Goal: Task Accomplishment & Management: Manage account settings

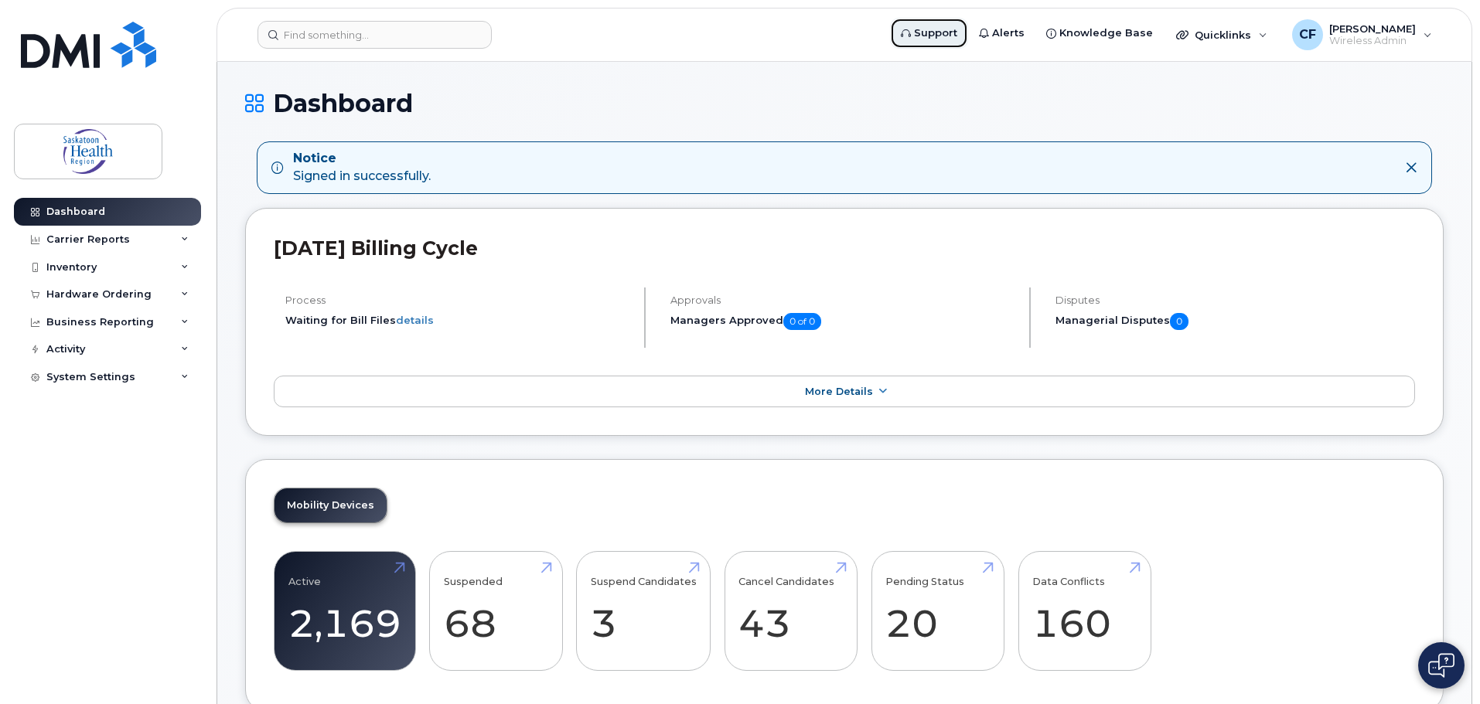
click at [952, 30] on span "Support" at bounding box center [935, 33] width 43 height 15
click at [1272, 36] on div "Quicklinks" at bounding box center [1221, 34] width 113 height 31
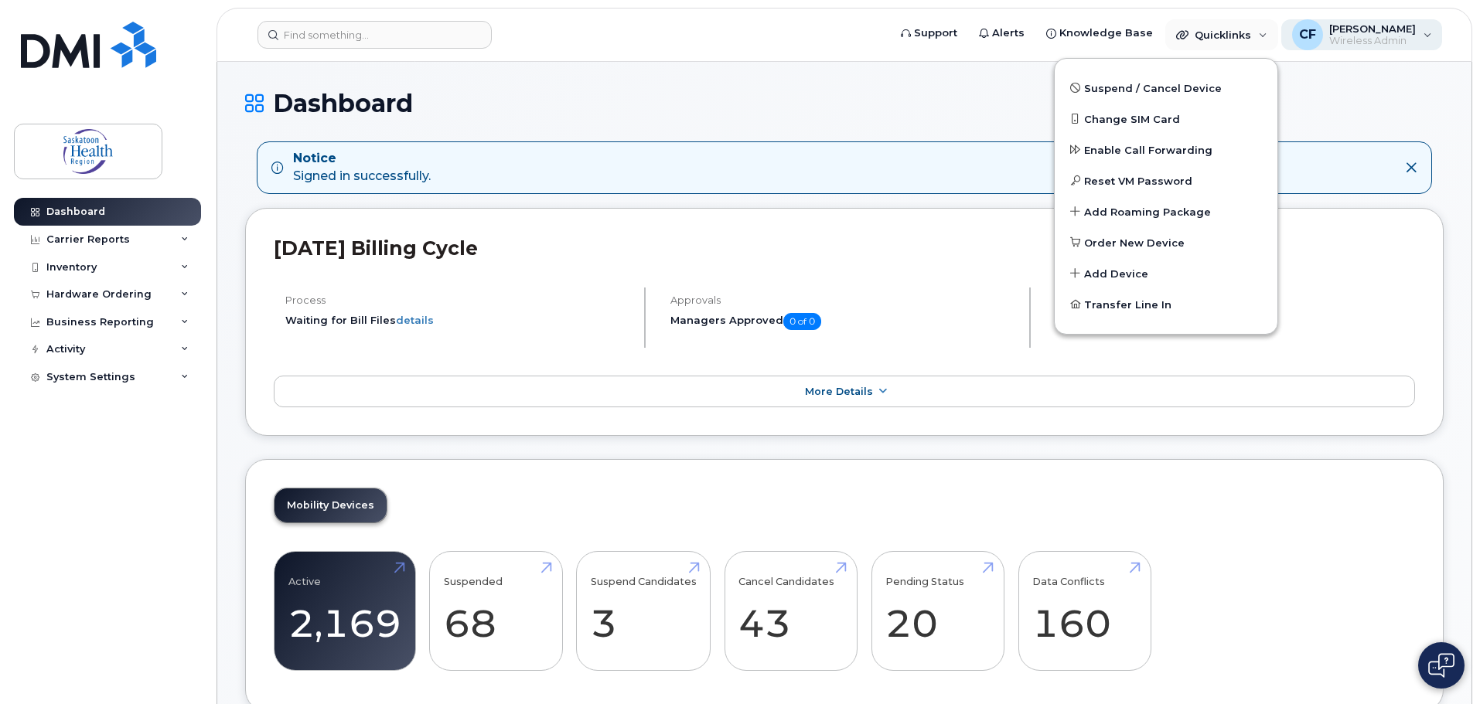
click at [1423, 49] on div "CF Chad Freeman Wireless Admin" at bounding box center [1362, 34] width 162 height 31
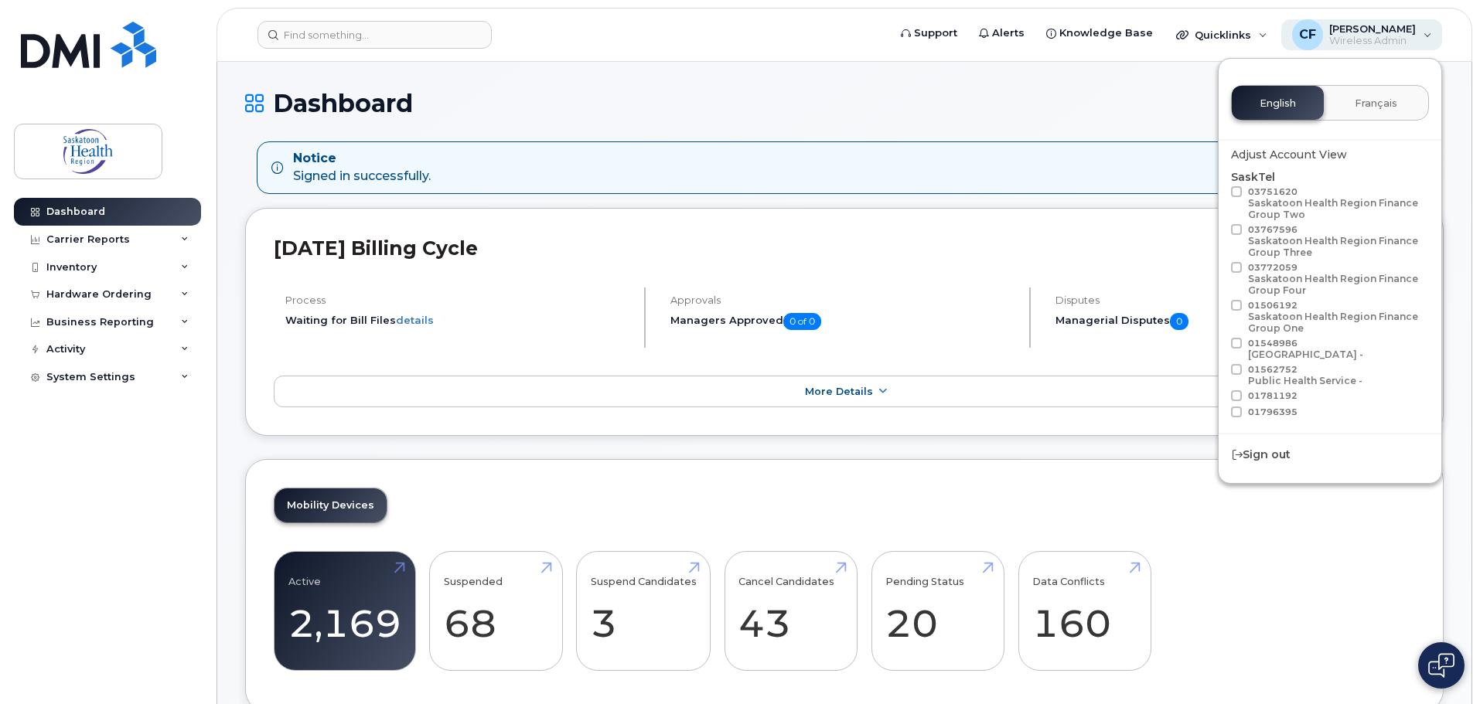
click at [1426, 47] on div "CF Chad Freeman Wireless Admin" at bounding box center [1362, 34] width 162 height 31
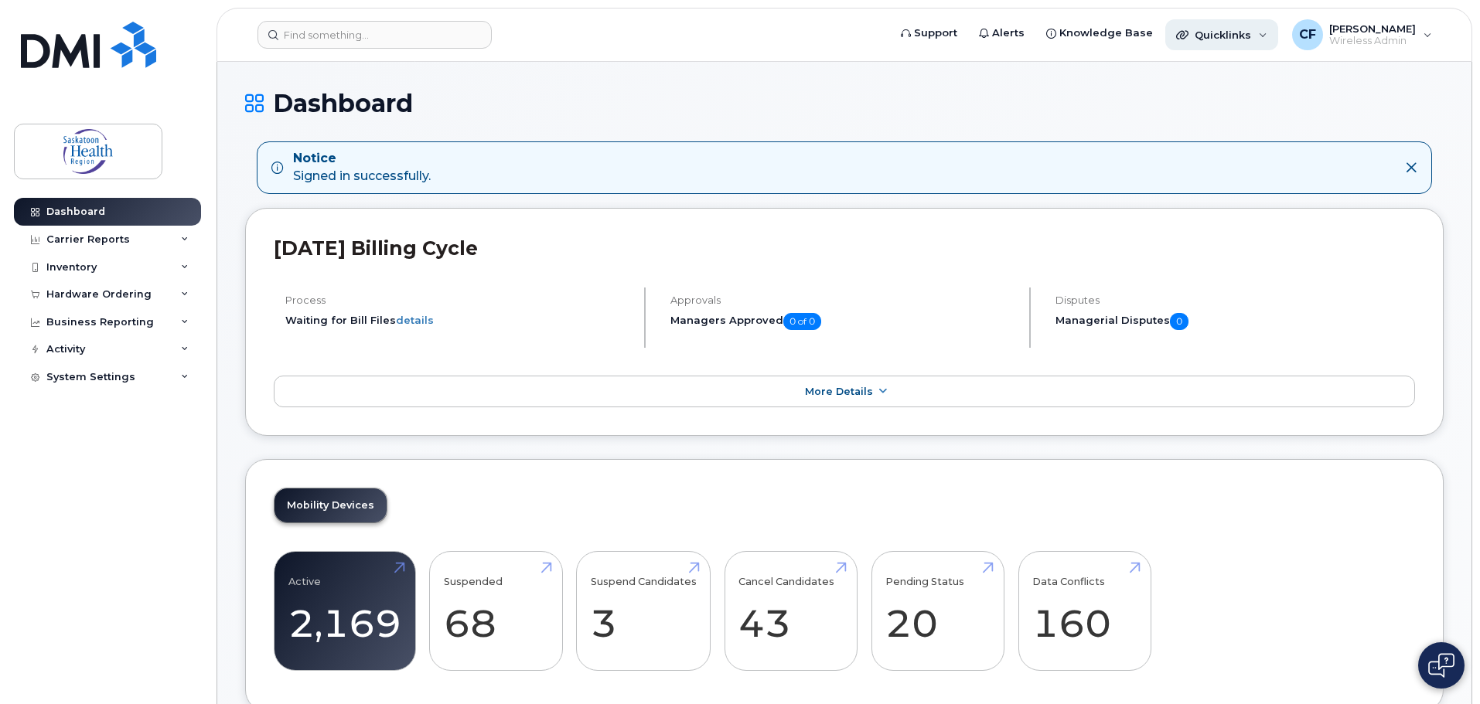
click at [1242, 37] on span "Quicklinks" at bounding box center [1222, 35] width 56 height 12
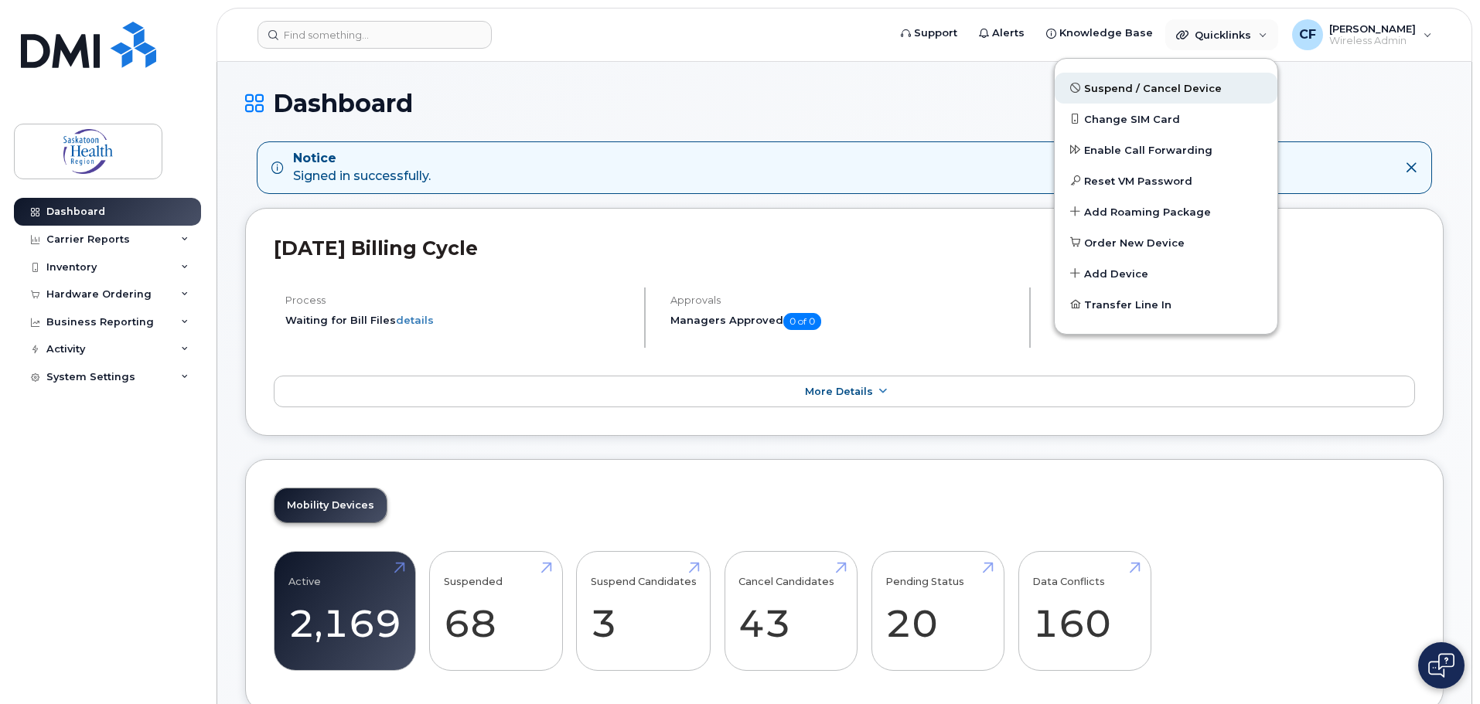
click at [1132, 88] on span "Suspend / Cancel Device" at bounding box center [1153, 88] width 138 height 15
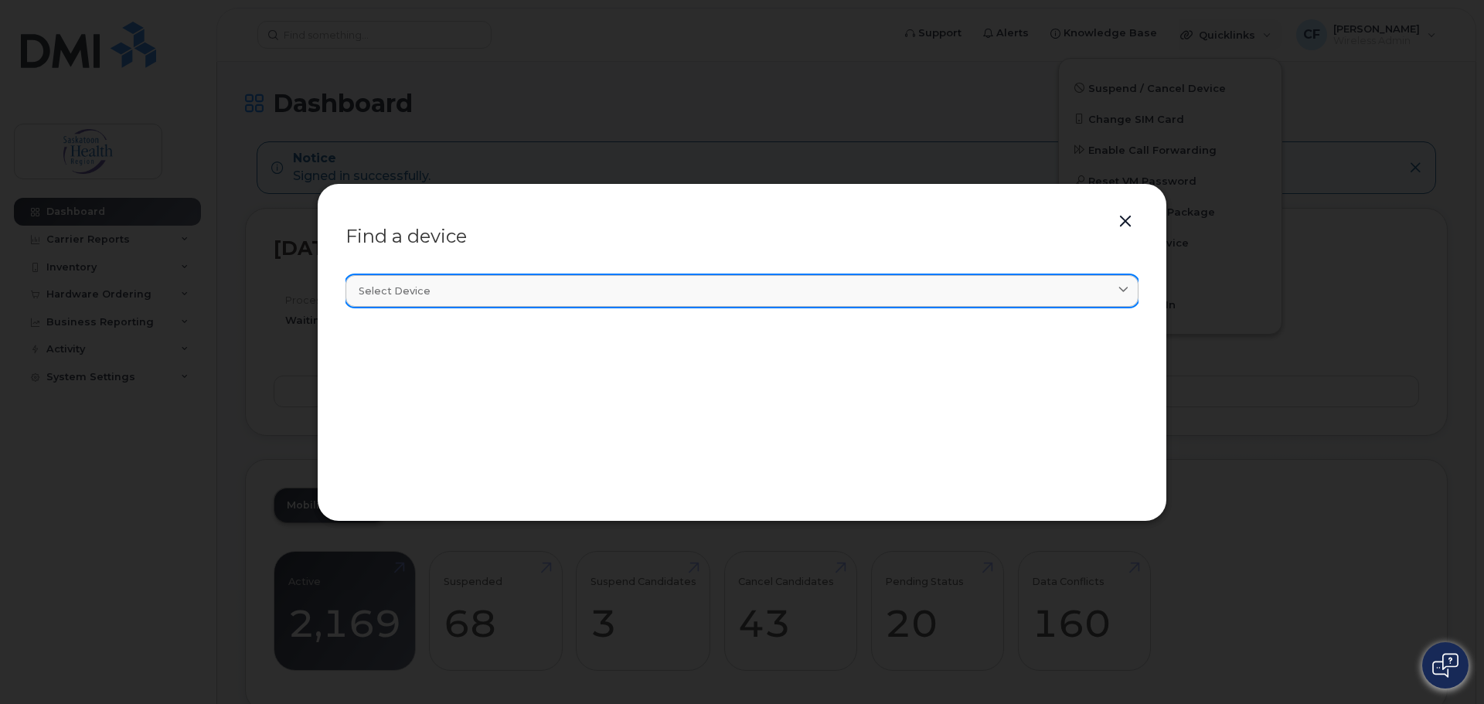
click at [516, 291] on div "Select device" at bounding box center [742, 291] width 767 height 15
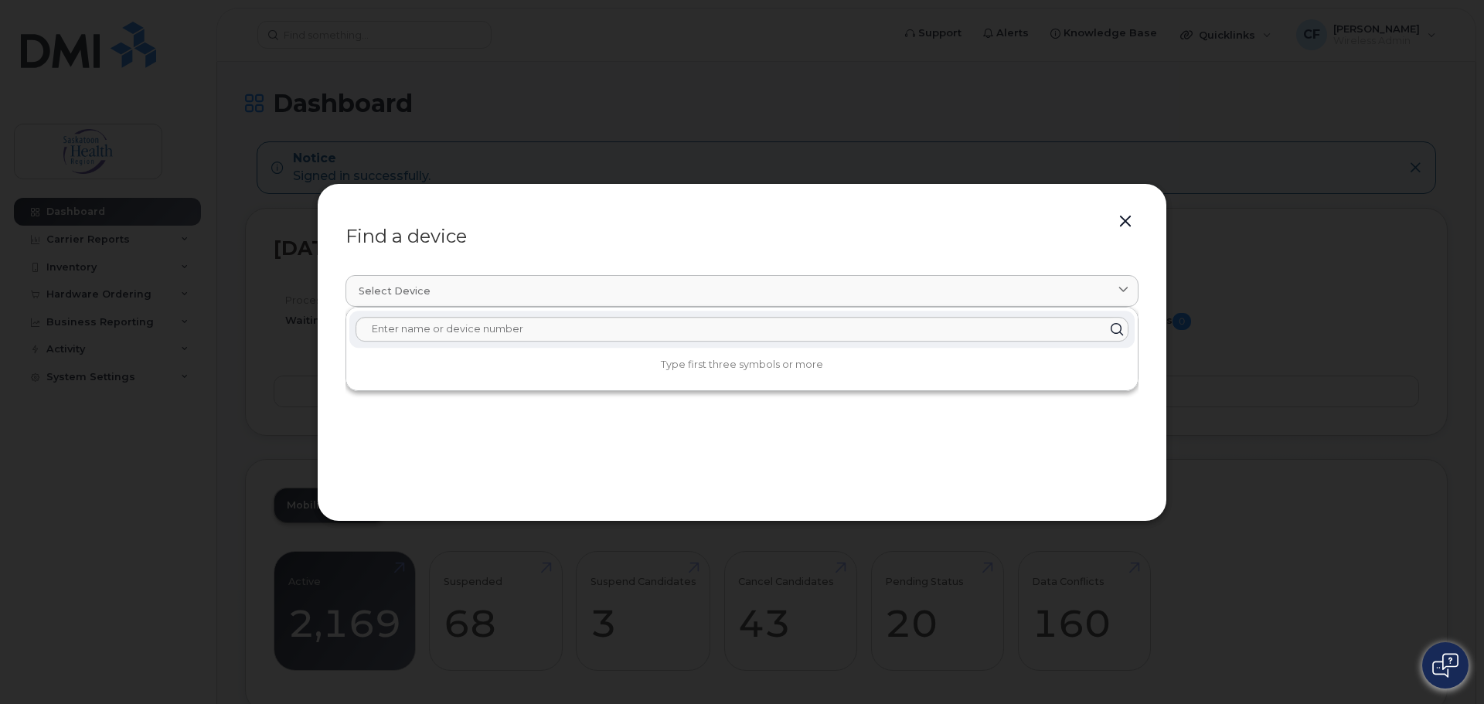
click at [1132, 224] on button "button" at bounding box center [1125, 222] width 23 height 22
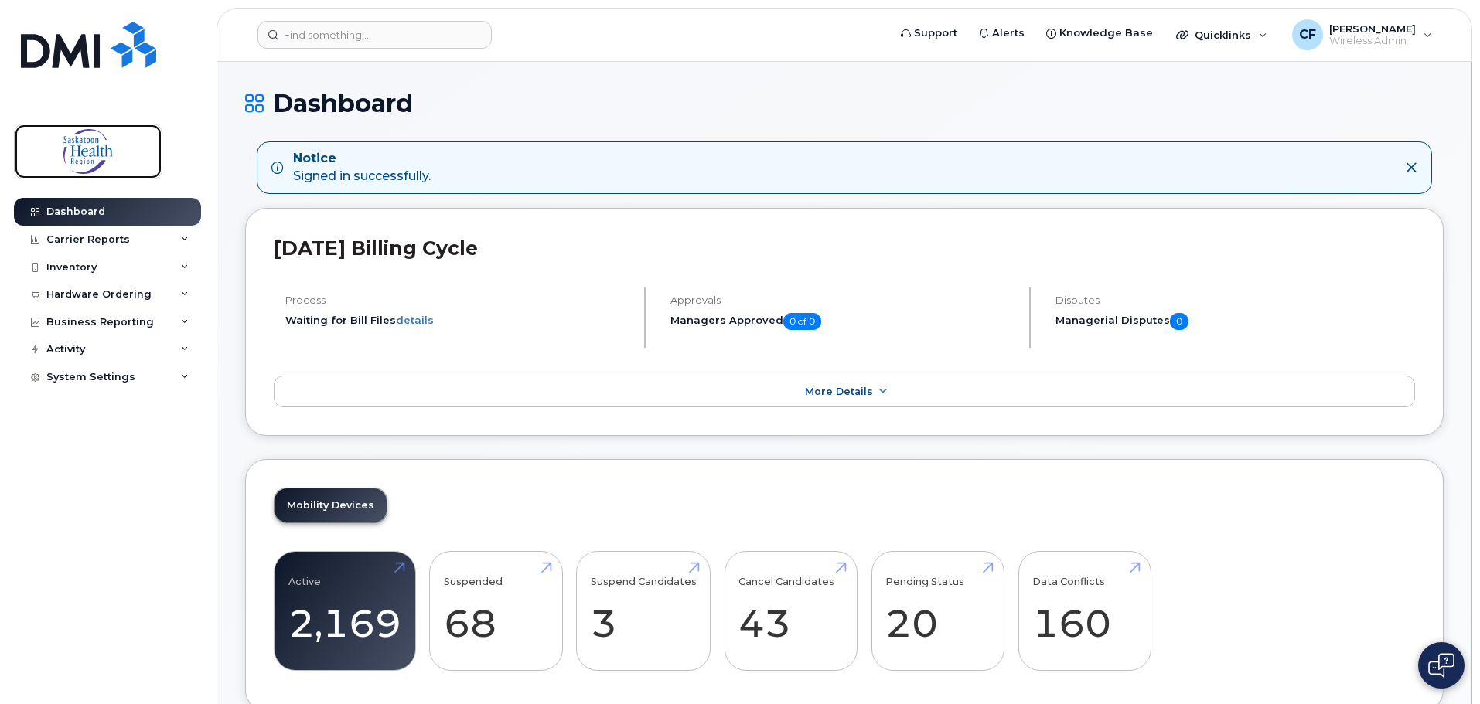
click at [94, 143] on img at bounding box center [88, 151] width 119 height 45
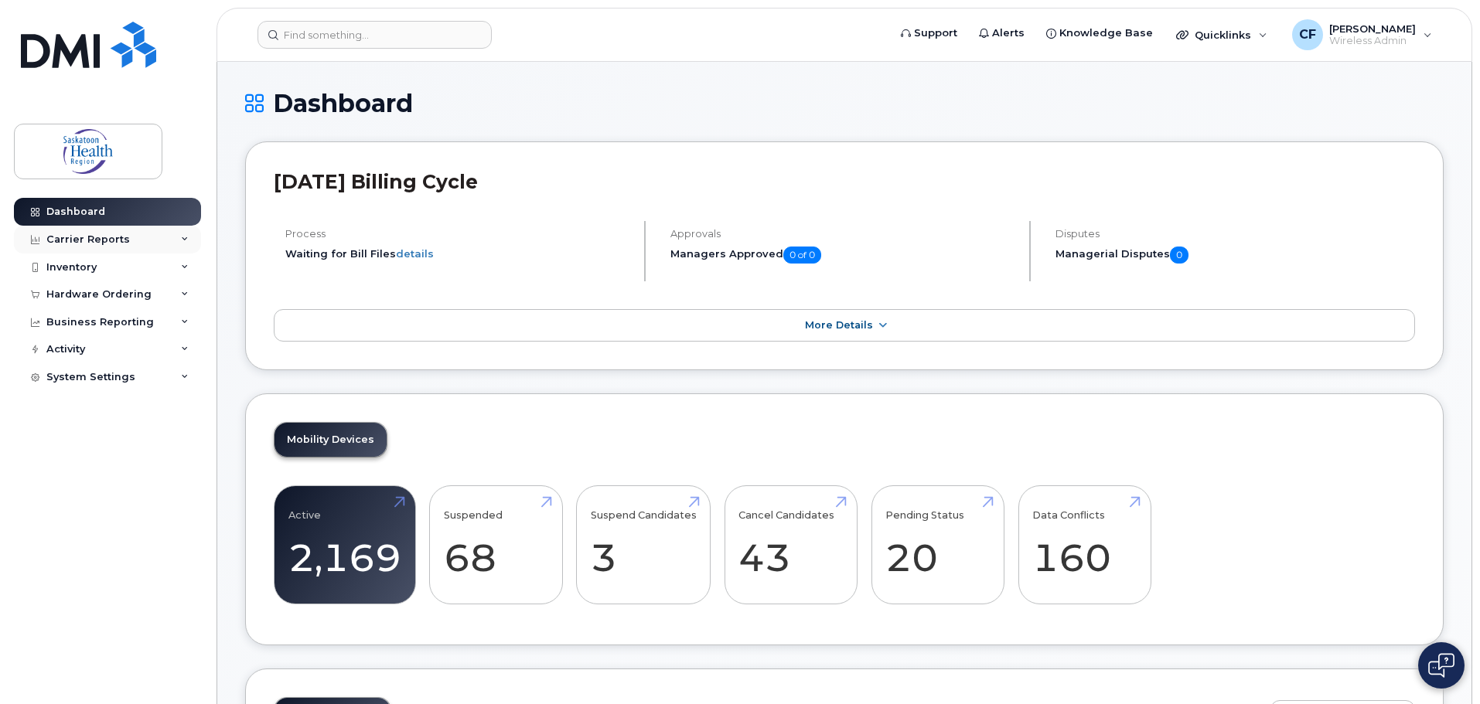
click at [143, 238] on div "Carrier Reports" at bounding box center [107, 240] width 187 height 28
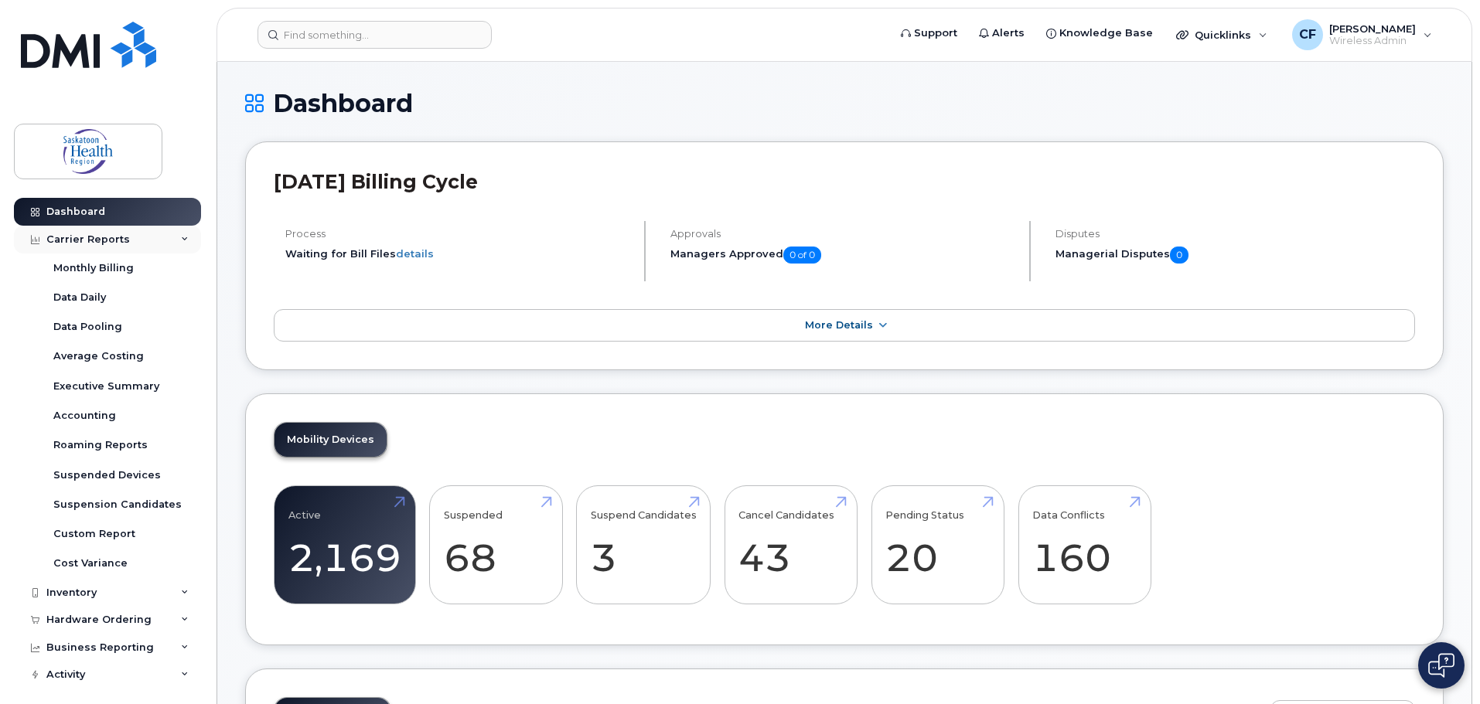
click at [124, 237] on div "Carrier Reports" at bounding box center [87, 239] width 83 height 12
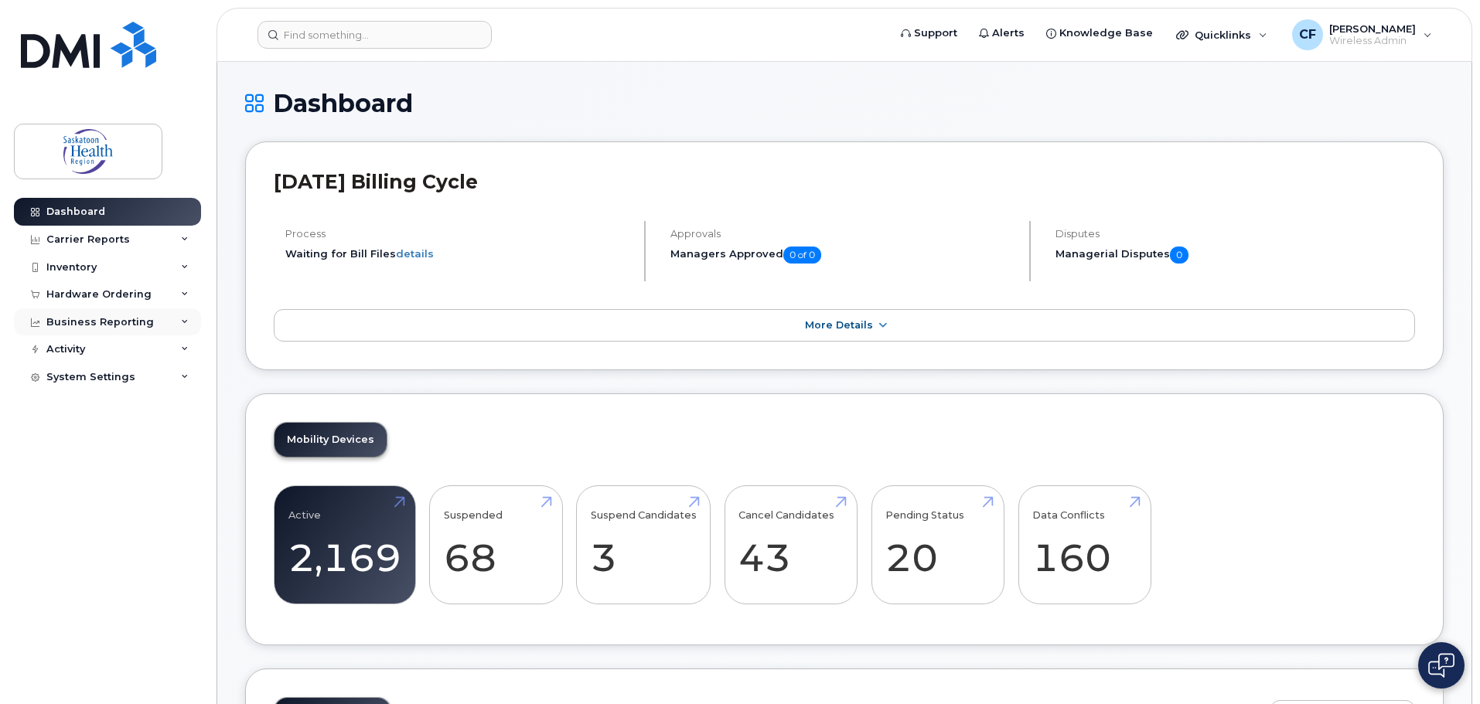
click at [129, 322] on div "Business Reporting" at bounding box center [99, 322] width 107 height 12
click at [94, 346] on div "Activity" at bounding box center [107, 350] width 187 height 28
click at [155, 382] on div "System Settings" at bounding box center [107, 377] width 187 height 28
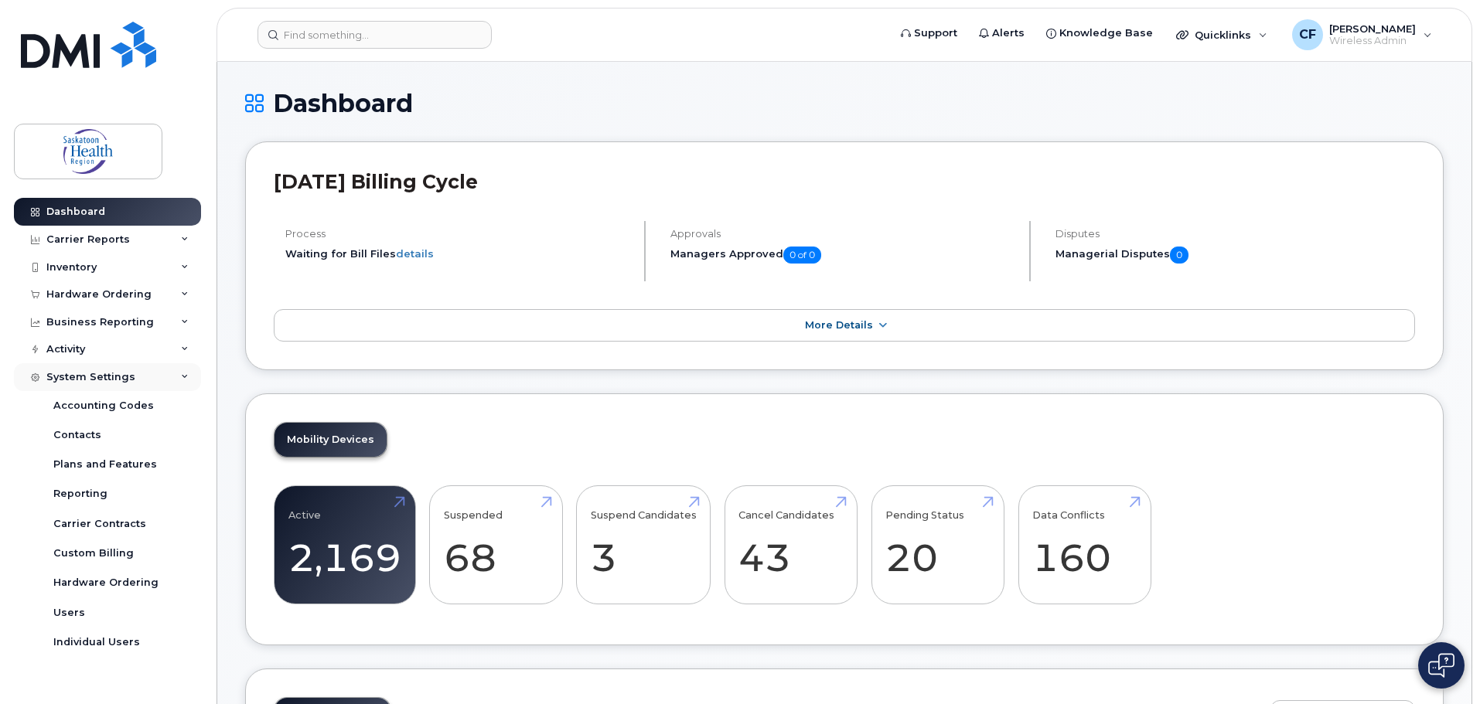
click at [59, 379] on div "System Settings" at bounding box center [90, 377] width 89 height 12
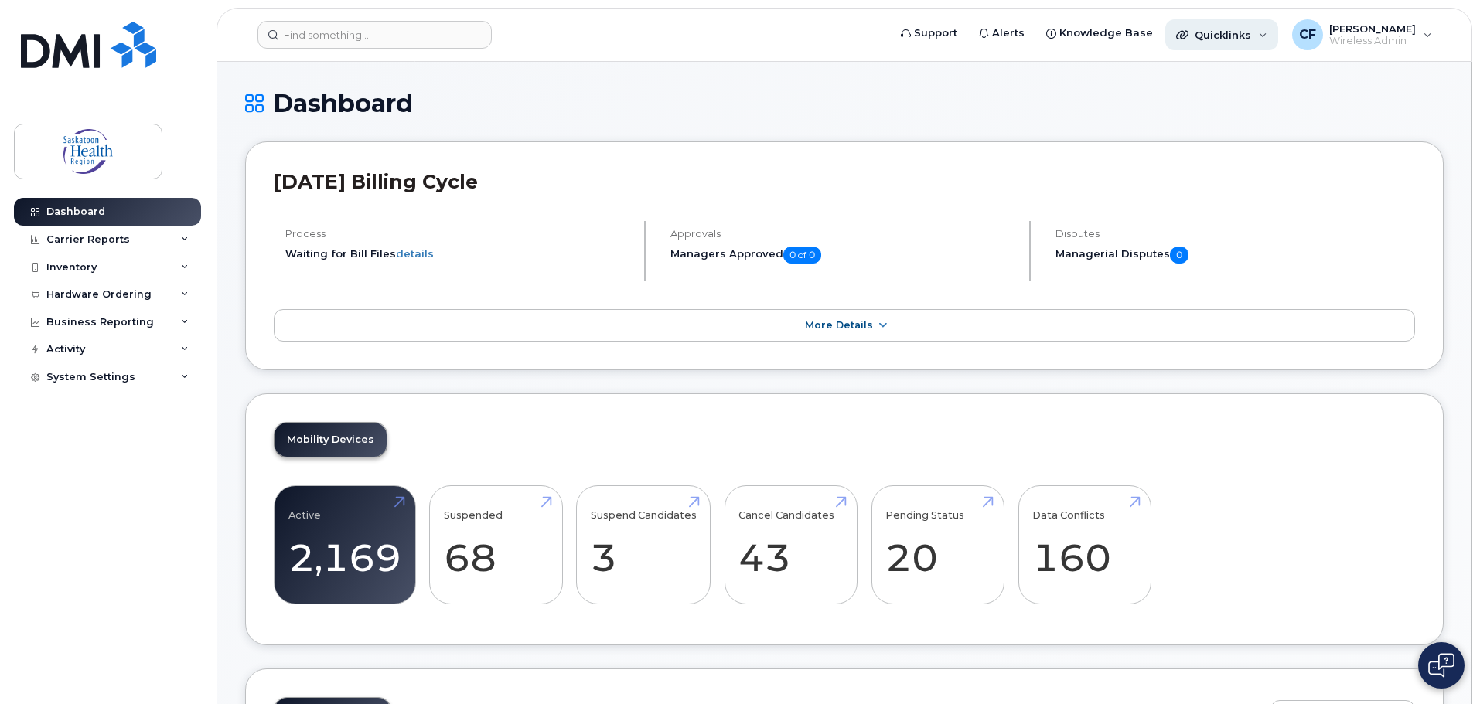
click at [1278, 34] on div "Quicklinks" at bounding box center [1221, 34] width 113 height 31
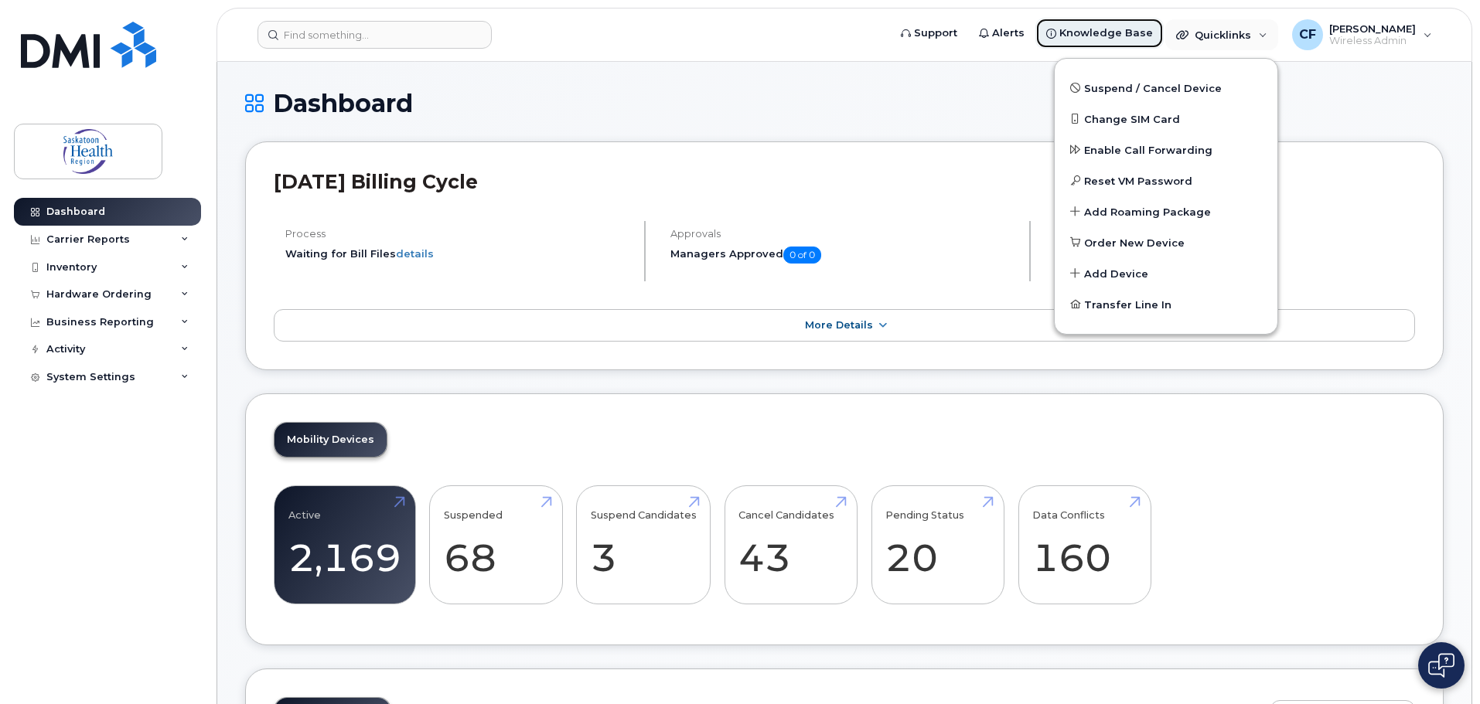
click at [1104, 24] on link "Knowledge Base" at bounding box center [1099, 33] width 128 height 31
